Goal: Navigation & Orientation: Find specific page/section

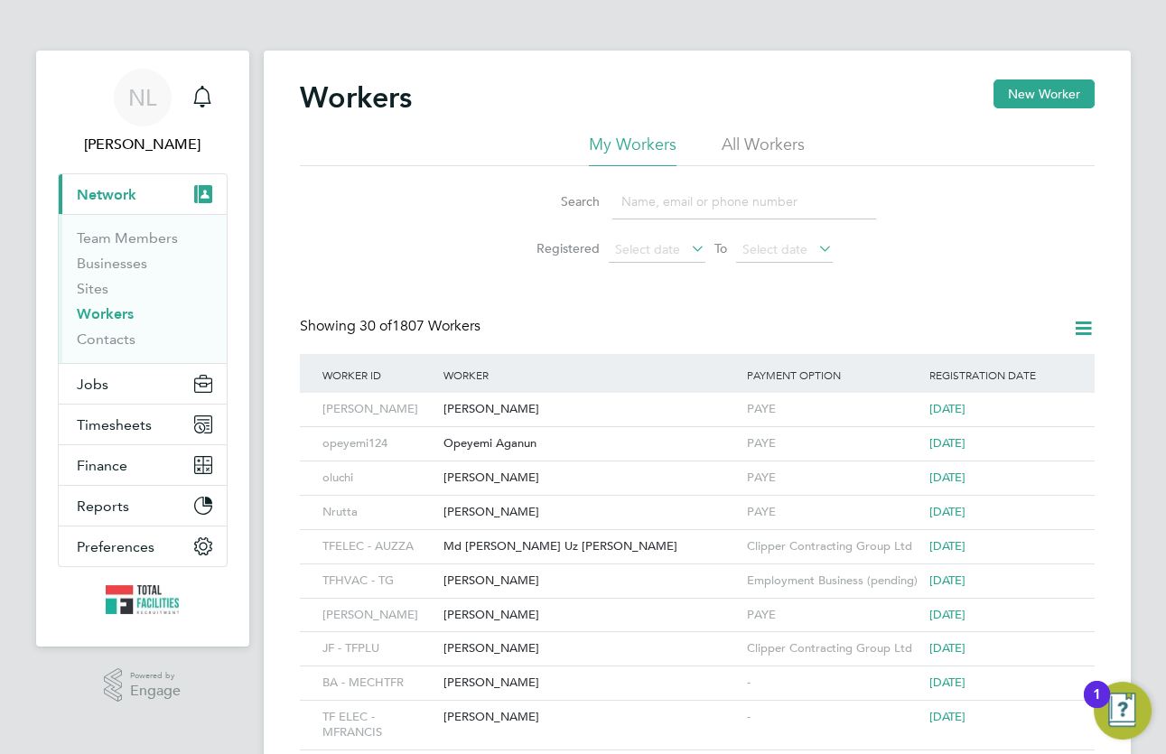
click at [117, 418] on span "Timesheets" at bounding box center [114, 424] width 75 height 17
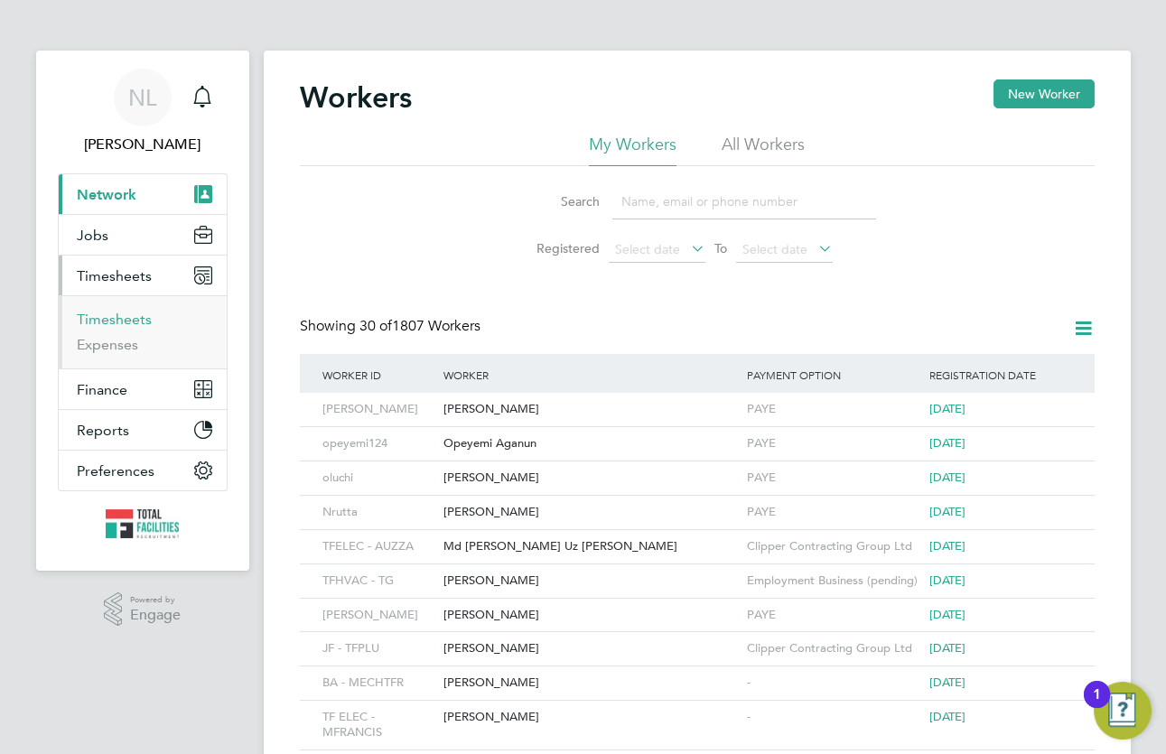
click at [128, 322] on link "Timesheets" at bounding box center [114, 319] width 75 height 17
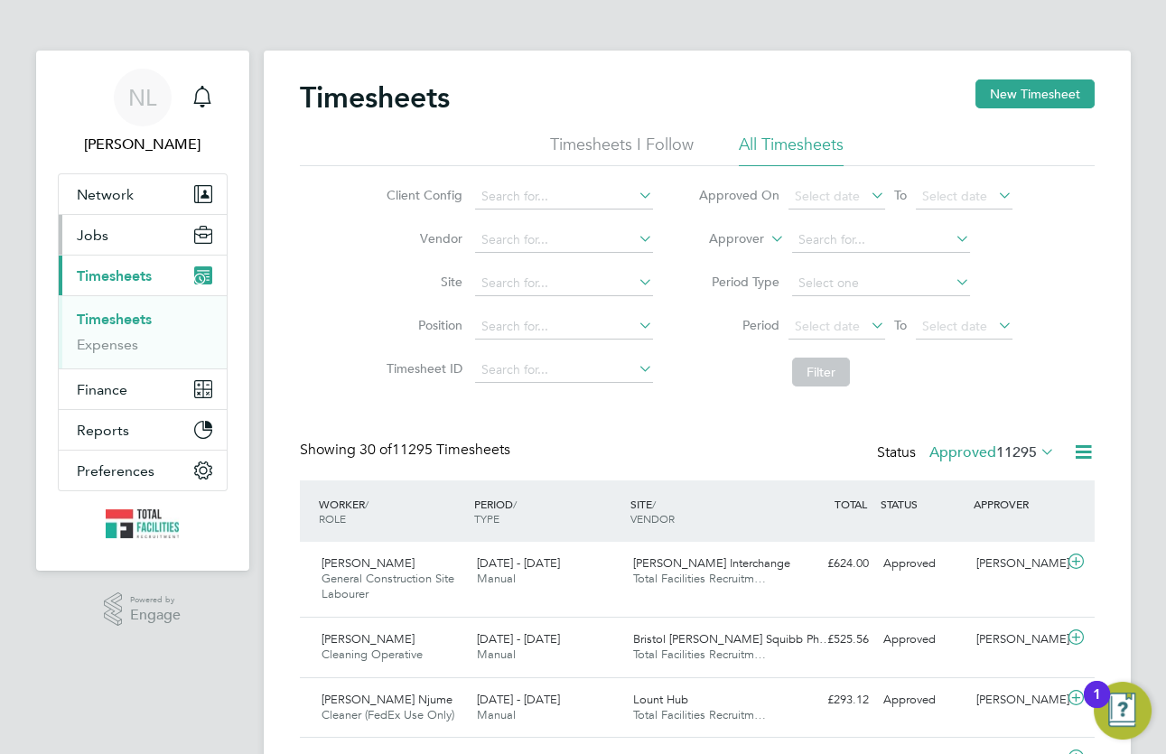
click at [117, 229] on button "Jobs" at bounding box center [143, 235] width 168 height 40
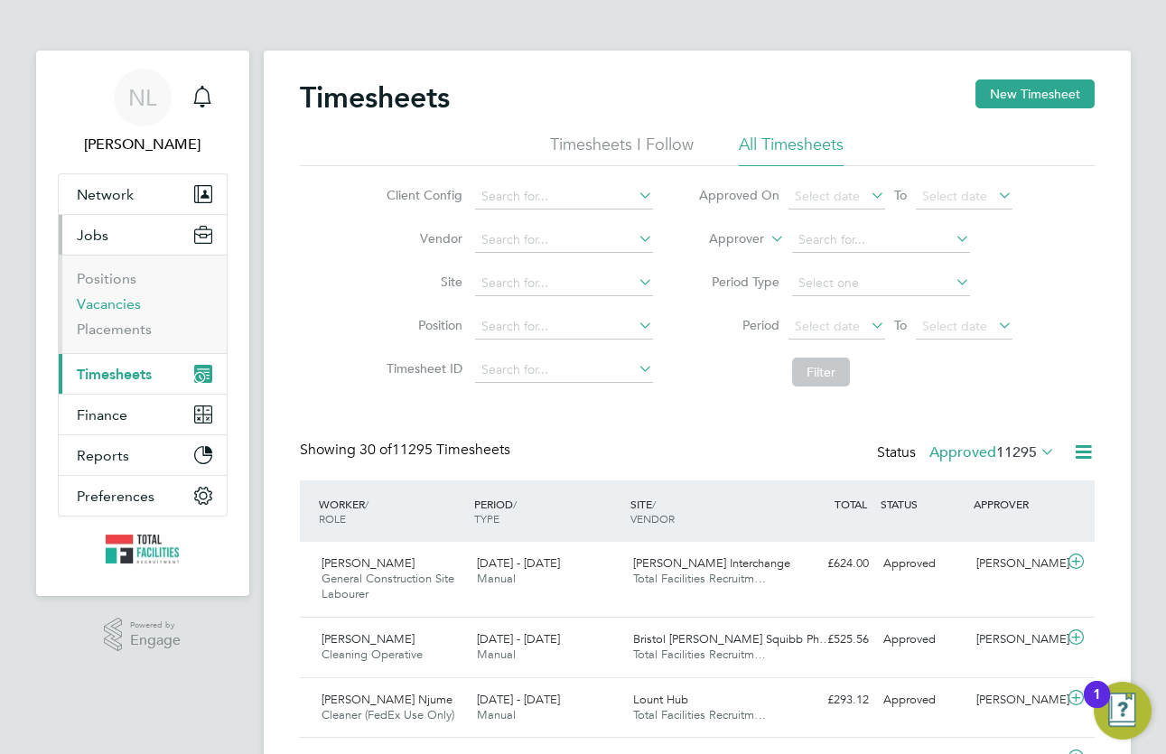
click at [116, 300] on link "Vacancies" at bounding box center [109, 303] width 64 height 17
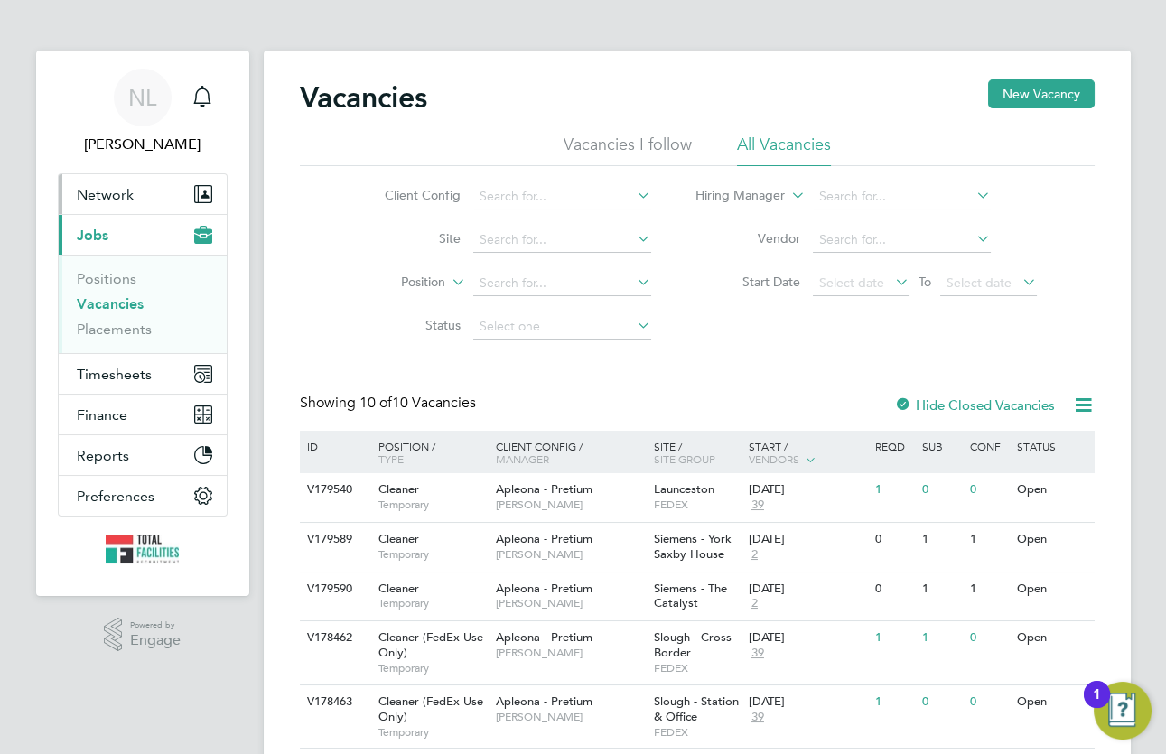
click at [142, 193] on button "Network" at bounding box center [143, 194] width 168 height 40
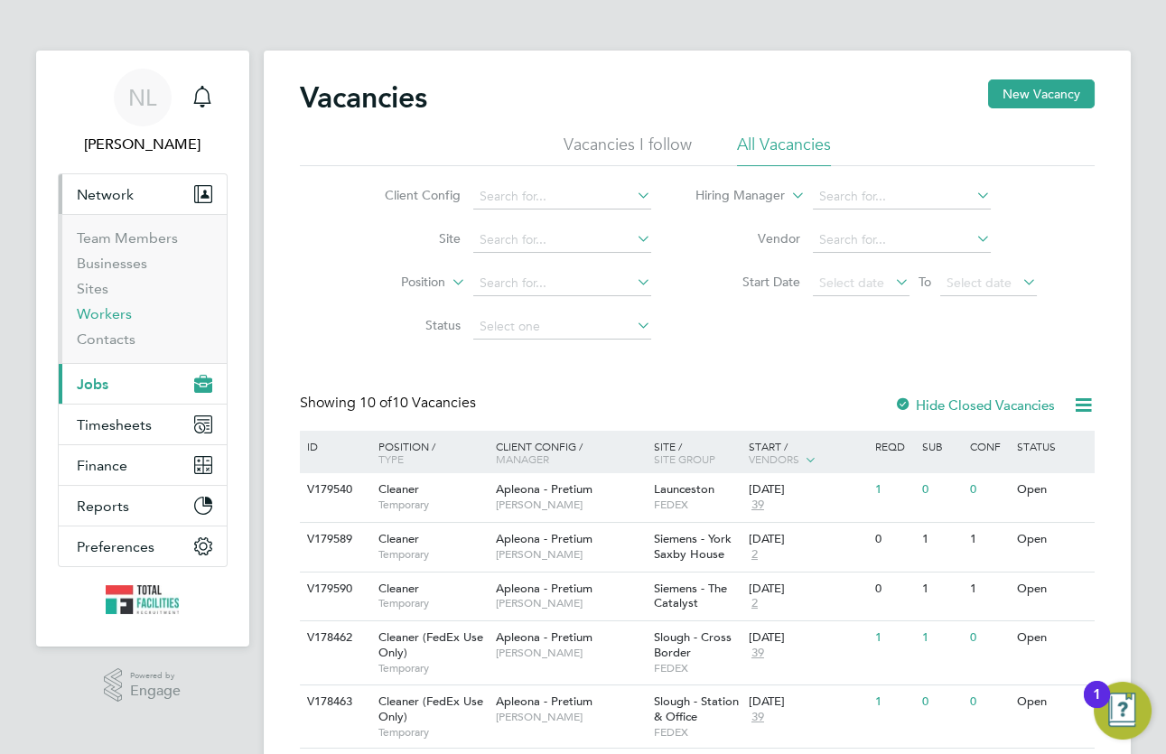
click at [105, 312] on link "Workers" at bounding box center [104, 313] width 55 height 17
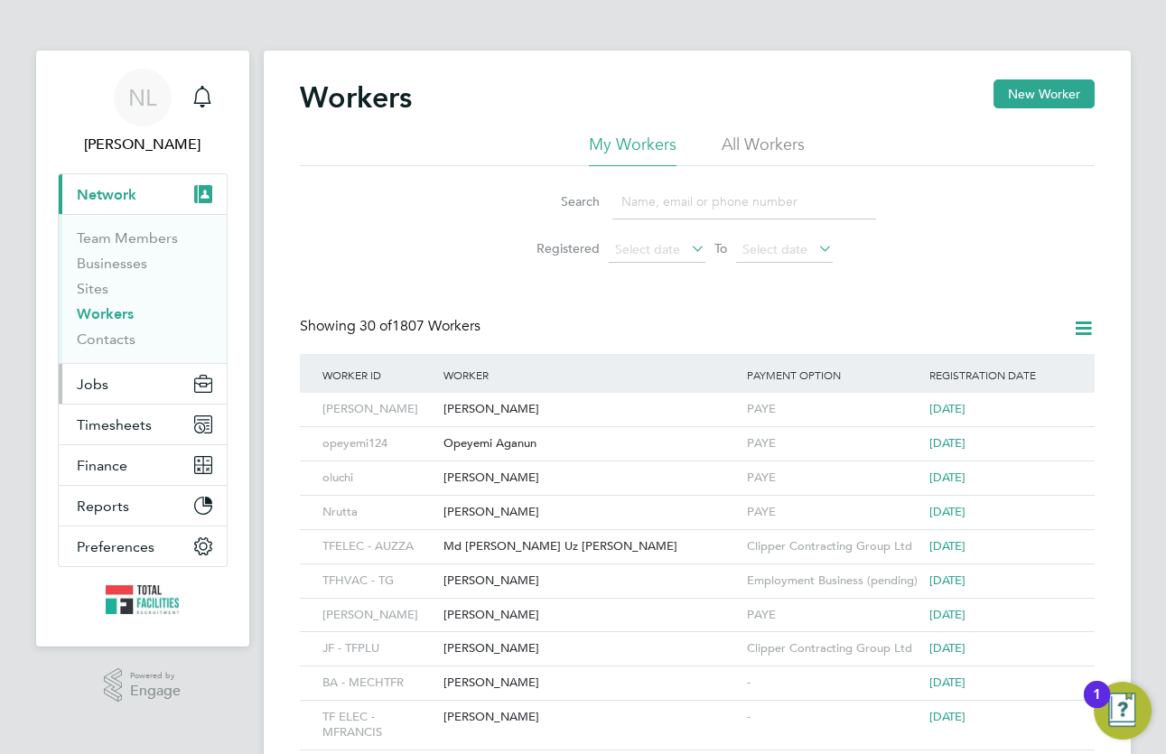
click at [125, 383] on button "Jobs" at bounding box center [143, 384] width 168 height 40
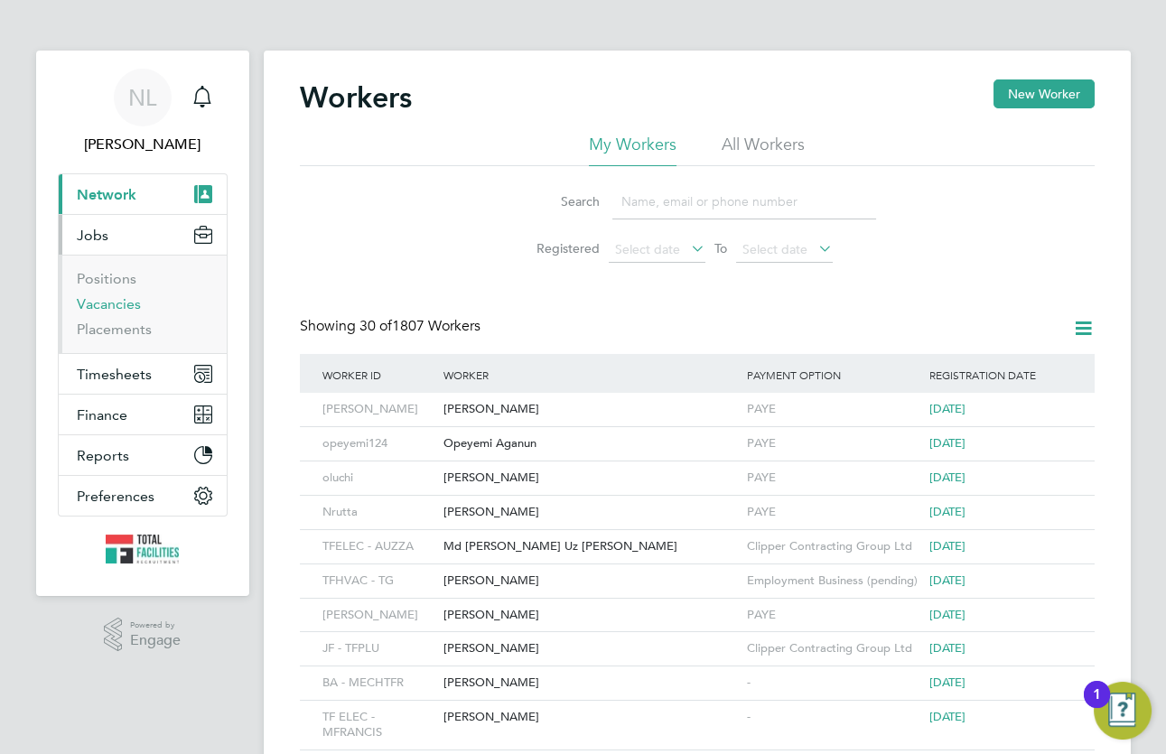
click at [98, 304] on link "Vacancies" at bounding box center [109, 303] width 64 height 17
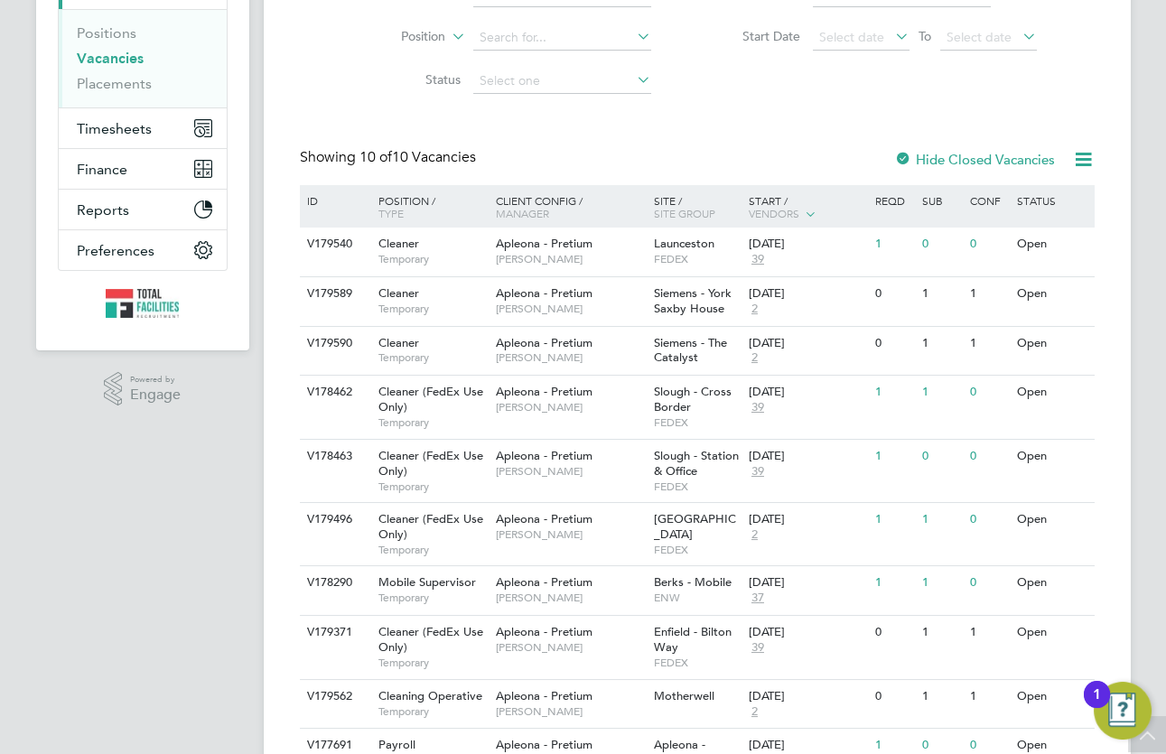
click at [900, 154] on div at bounding box center [903, 161] width 18 height 18
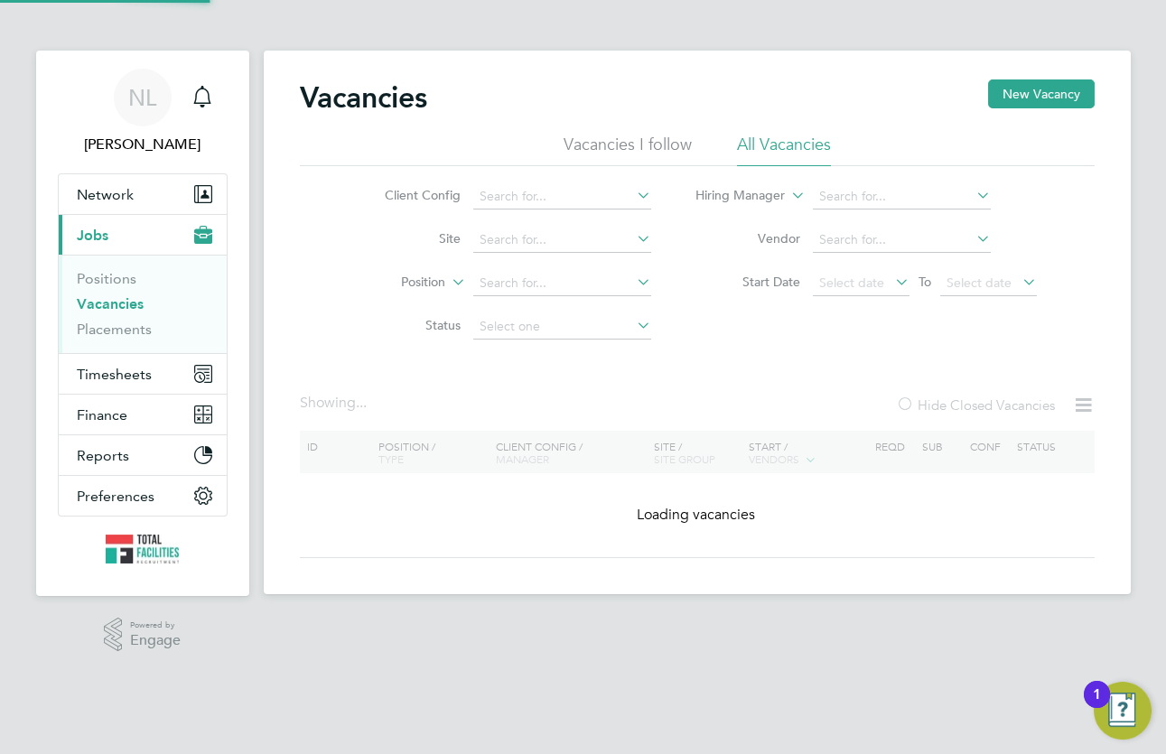
click at [601, 674] on html "NL [PERSON_NAME] Notifications Applications: Network Team Members Businesses Si…" at bounding box center [583, 337] width 1166 height 674
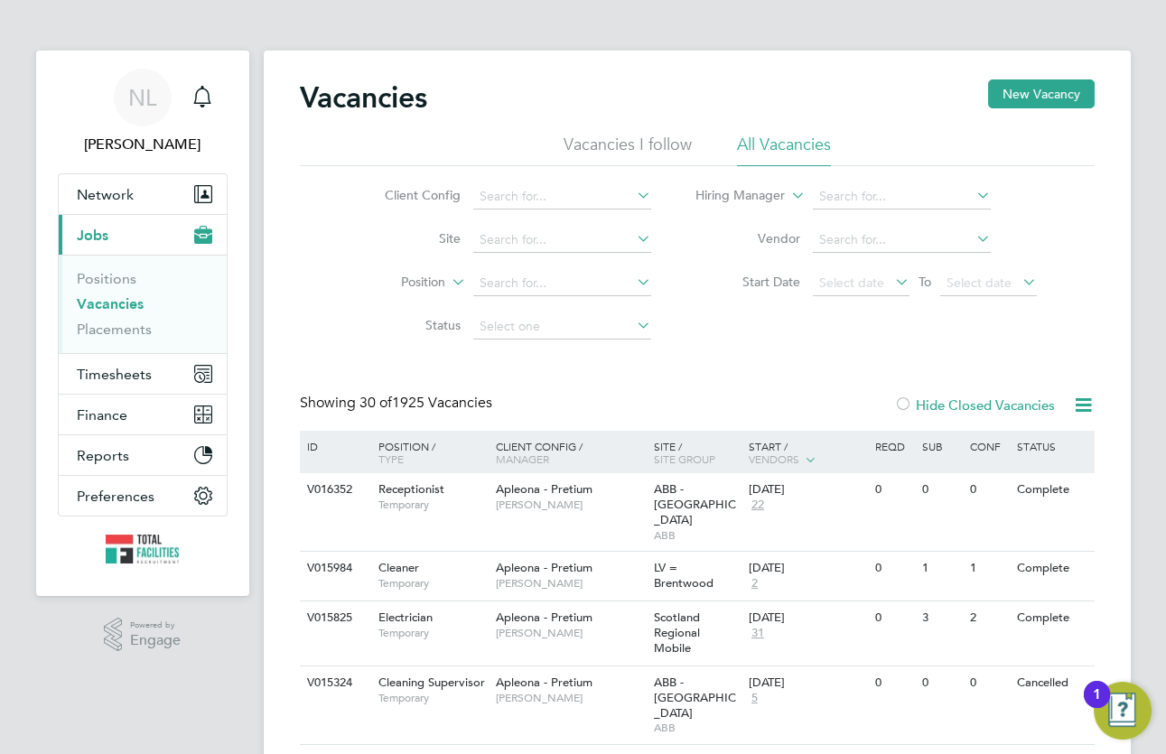
drag, startPoint x: 492, startPoint y: 102, endPoint x: 506, endPoint y: 107, distance: 14.3
click at [493, 102] on div "Vacancies New Vacancy" at bounding box center [697, 106] width 795 height 54
